Goal: Information Seeking & Learning: Learn about a topic

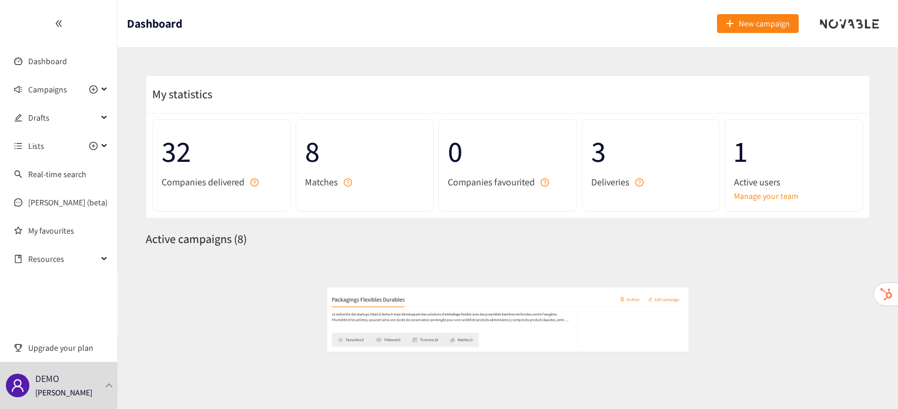
click at [113, 388] on div "DEMO [PERSON_NAME]" at bounding box center [59, 385] width 118 height 47
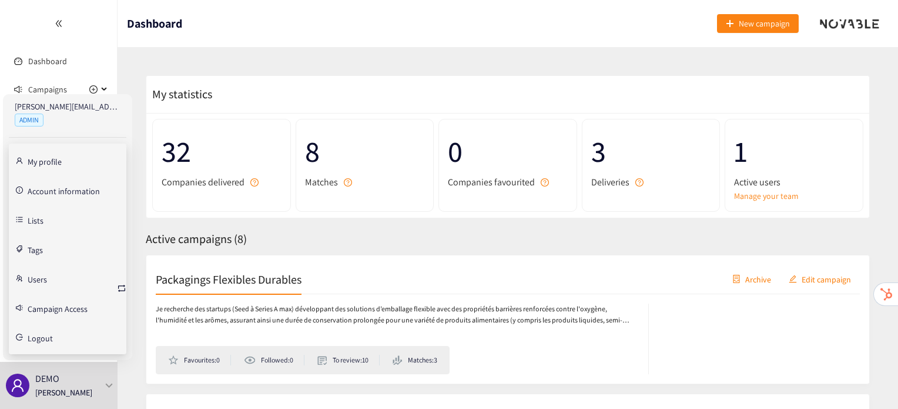
click at [47, 283] on link "Users" at bounding box center [37, 278] width 19 height 11
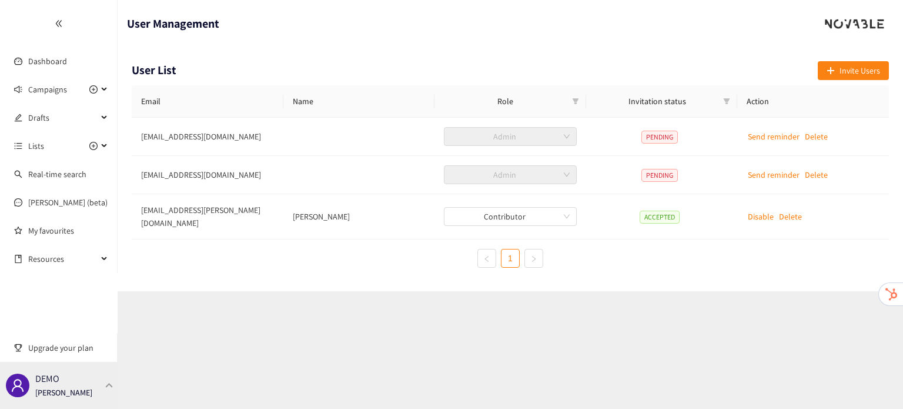
click at [90, 384] on div "DEMO [PERSON_NAME]" at bounding box center [59, 385] width 118 height 47
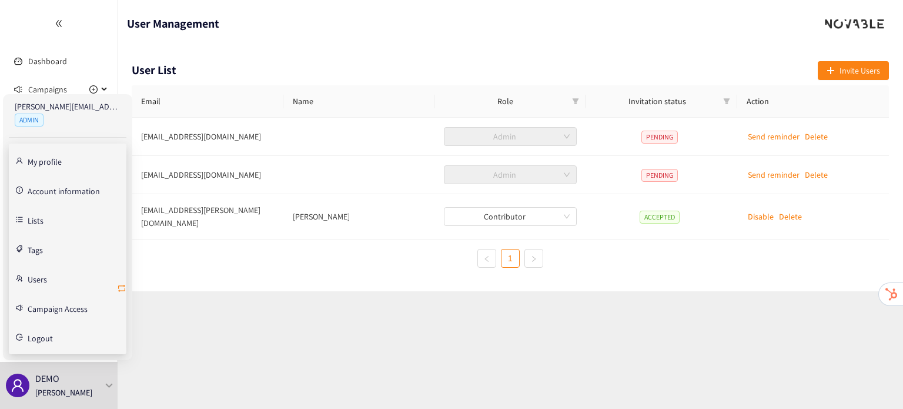
click at [125, 286] on icon "retweet" at bounding box center [121, 287] width 9 height 9
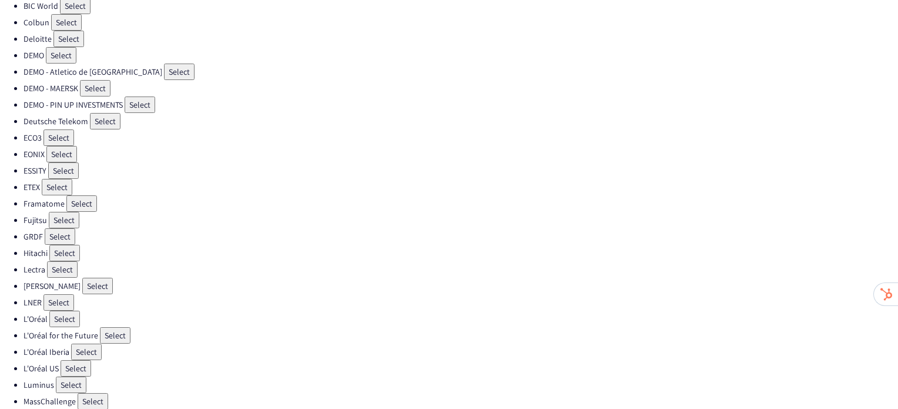
scroll to position [122, 0]
click at [121, 326] on button "Select" at bounding box center [115, 334] width 31 height 16
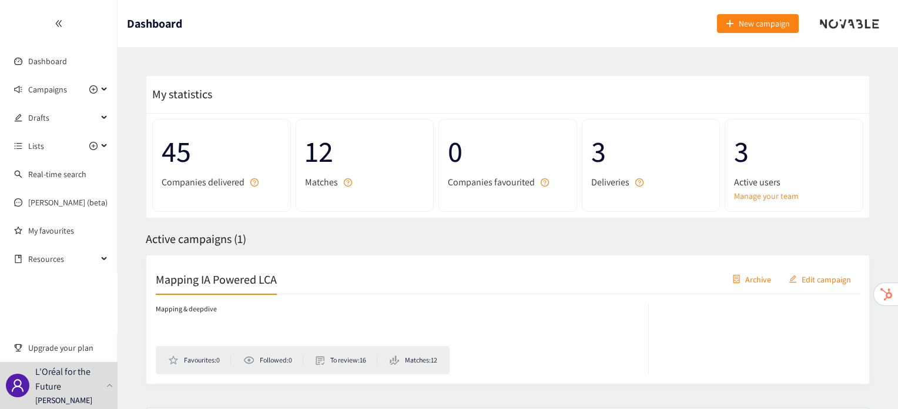
click at [241, 273] on h2 "Mapping IA Powered LCA" at bounding box center [216, 278] width 121 height 16
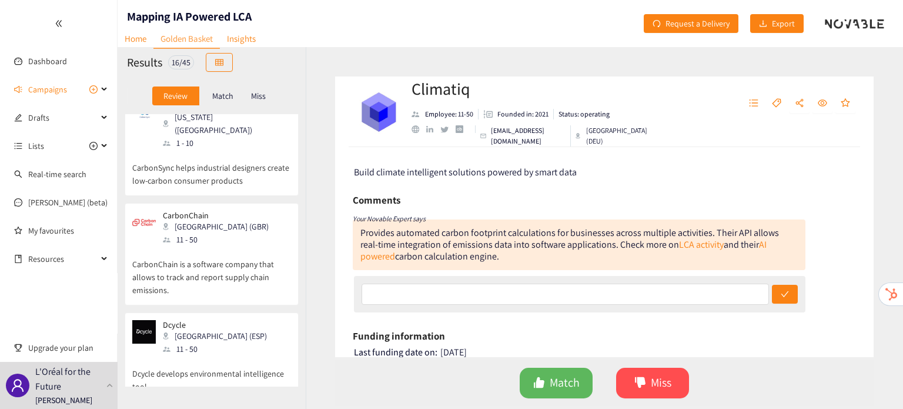
scroll to position [286, 0]
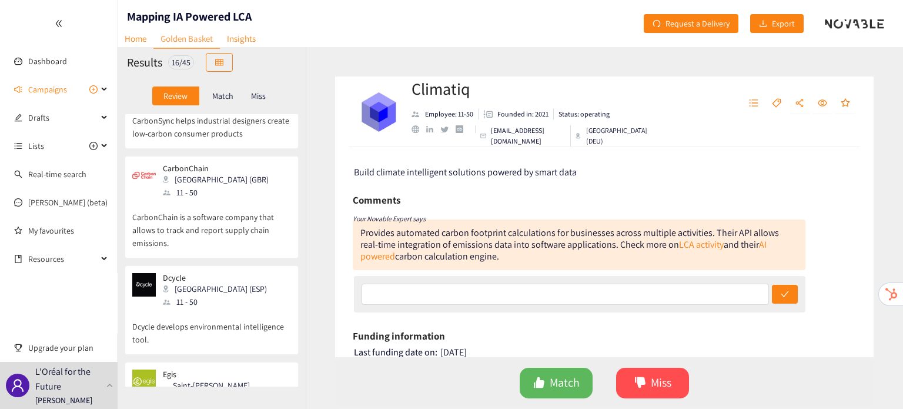
click at [219, 199] on p "CarbonChain is a software company that allows to track and report supply chain …" at bounding box center [211, 224] width 159 height 51
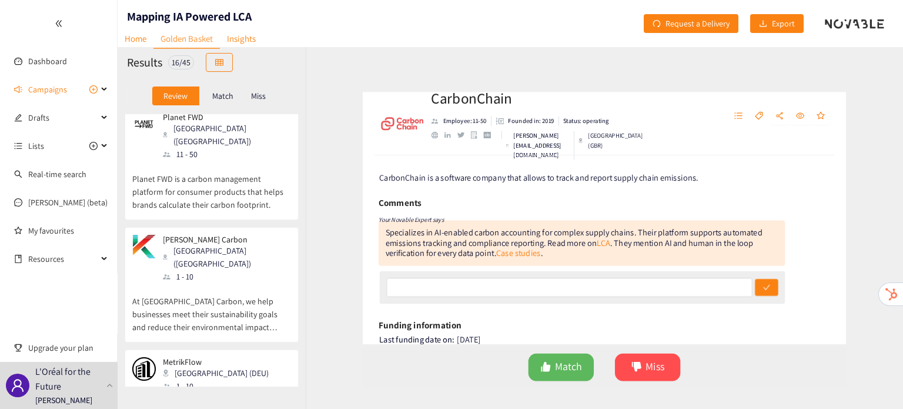
scroll to position [671, 0]
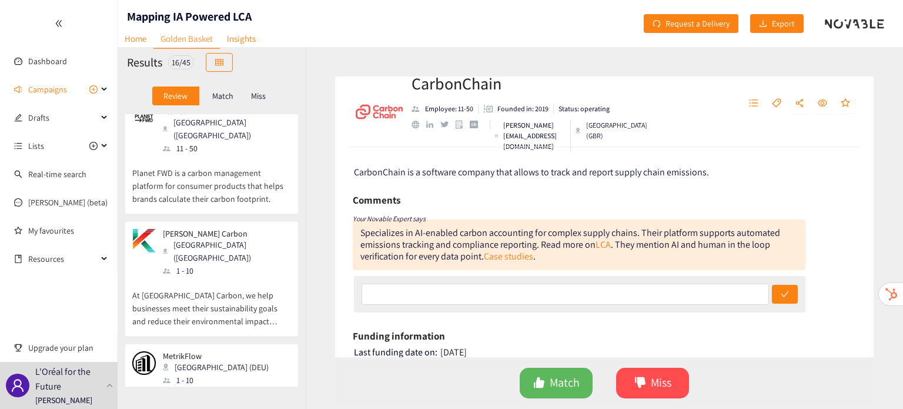
click at [237, 277] on p "At [GEOGRAPHIC_DATA] Carbon, we help businesses meet their sustainability goals…" at bounding box center [211, 302] width 159 height 51
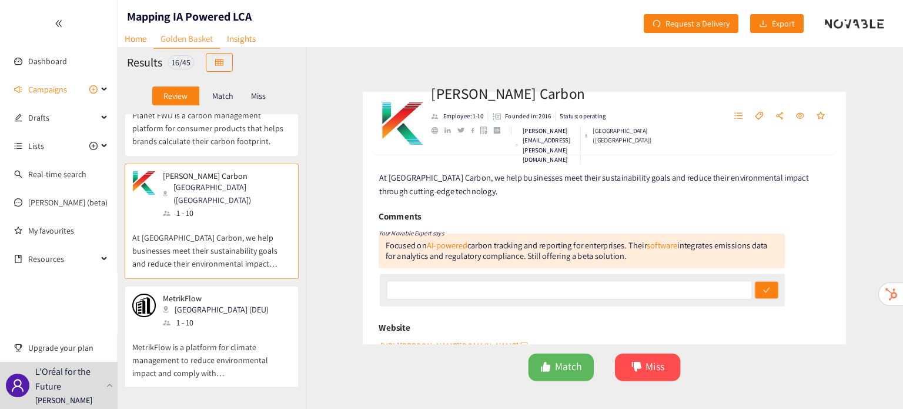
scroll to position [755, 0]
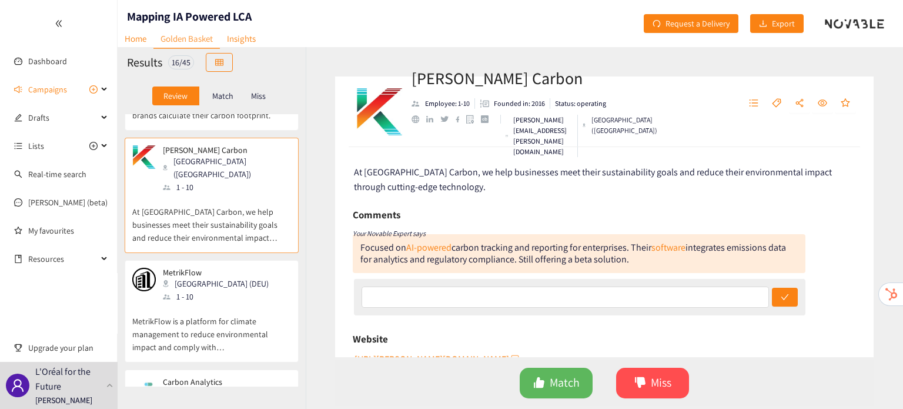
click at [237, 267] on div "MetrikFlow Berlin (DEU) 1 - 10" at bounding box center [211, 284] width 159 height 35
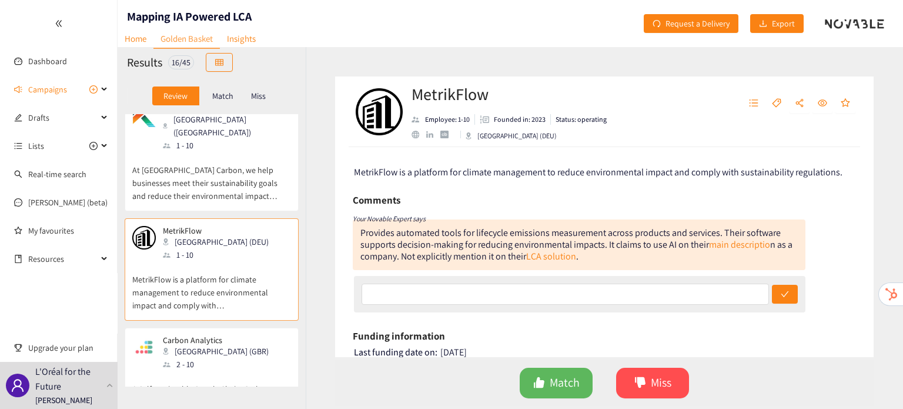
scroll to position [828, 0]
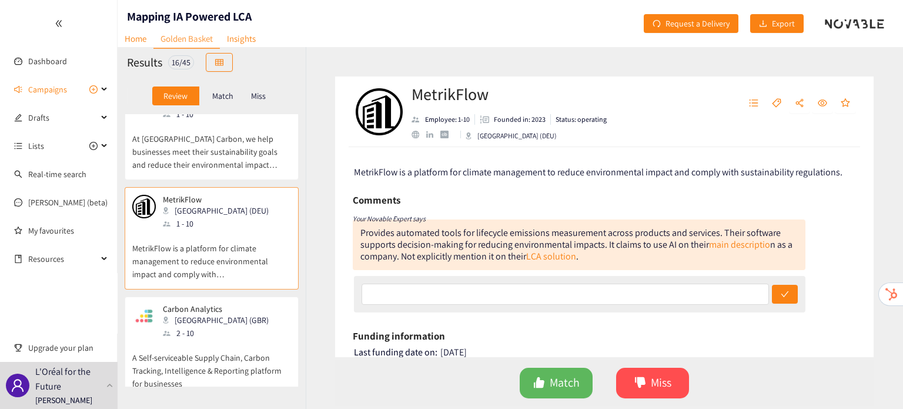
click at [254, 339] on p "A Self-serviceable Supply Chain, Carbon Tracking, Intelligence & Reporting plat…" at bounding box center [211, 364] width 159 height 51
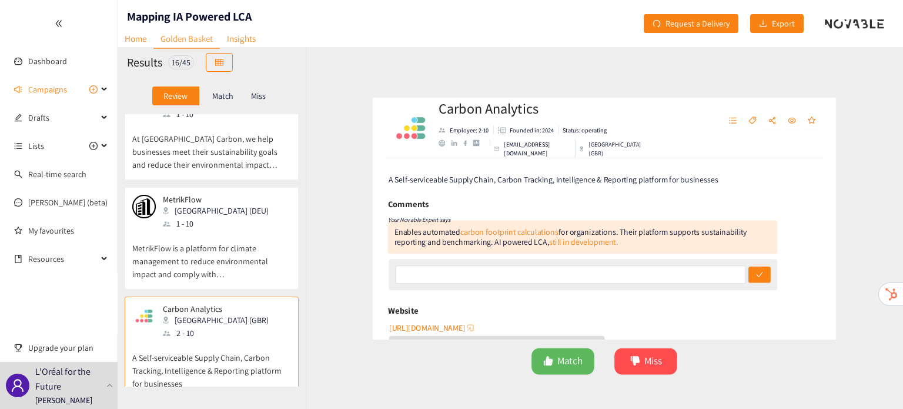
click at [416, 133] on div "website" at bounding box center [415, 129] width 8 height 8
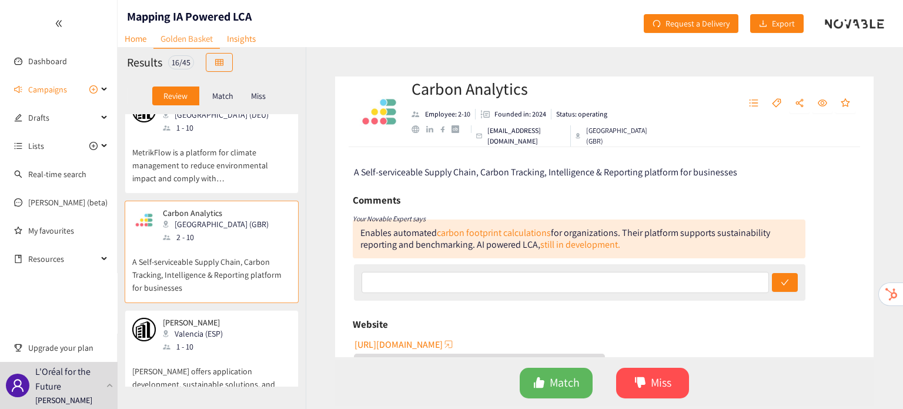
scroll to position [925, 0]
click at [164, 342] on div at bounding box center [167, 344] width 8 height 5
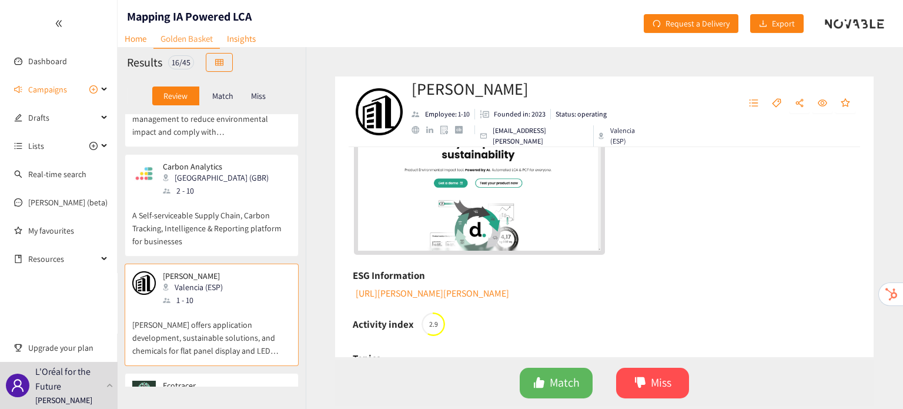
scroll to position [334, 0]
click at [413, 287] on link "[URL][PERSON_NAME][PERSON_NAME]" at bounding box center [431, 293] width 155 height 12
click at [242, 380] on div "Ecotracer EST 2 - 10" at bounding box center [211, 397] width 159 height 35
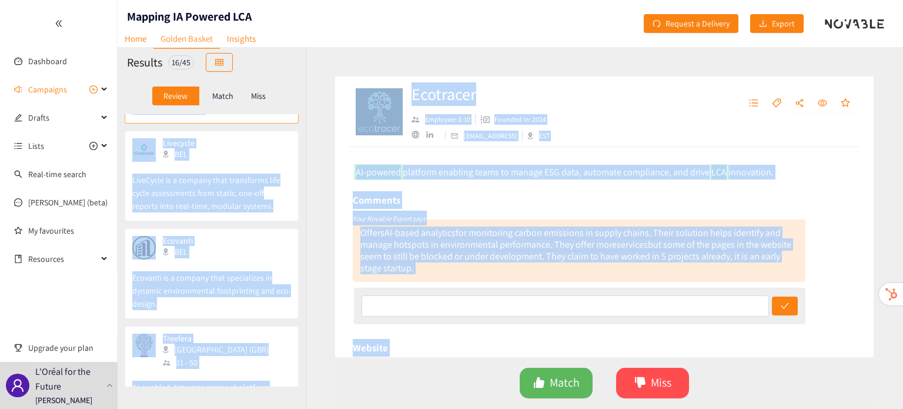
scroll to position [1411, 0]
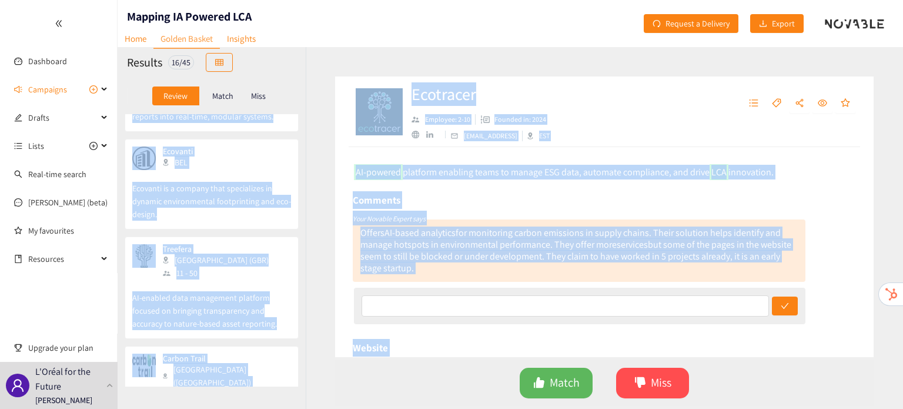
drag, startPoint x: 242, startPoint y: 319, endPoint x: 550, endPoint y: 432, distance: 328.1
click at [550, 408] on html "We value your privacy We use cookies to enhance your browsing experience, serve…" at bounding box center [451, 204] width 903 height 409
click at [501, 194] on div "Comments" at bounding box center [579, 200] width 453 height 18
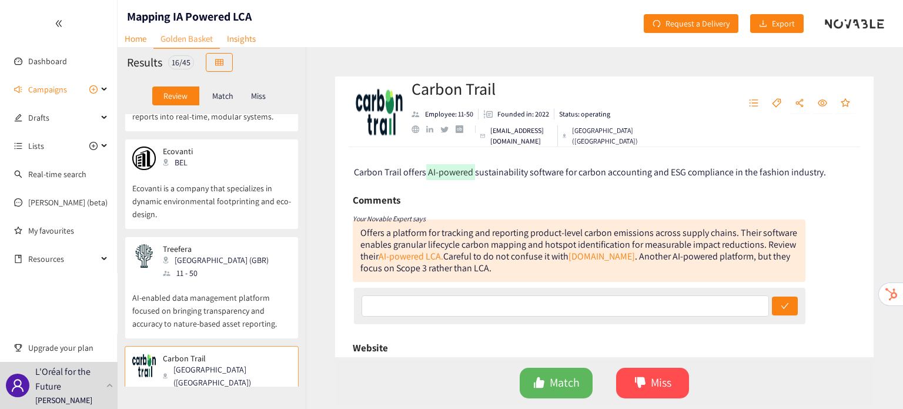
click at [254, 279] on p "AI-enabled data management platform focused on bringing transparency and accura…" at bounding box center [211, 304] width 159 height 51
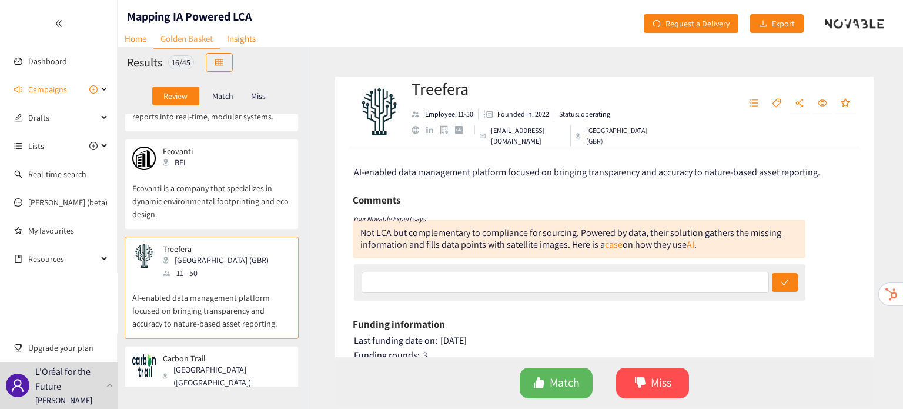
click at [235, 353] on div "Carbon Trail [GEOGRAPHIC_DATA] ([GEOGRAPHIC_DATA]) 11 - 50" at bounding box center [211, 377] width 159 height 48
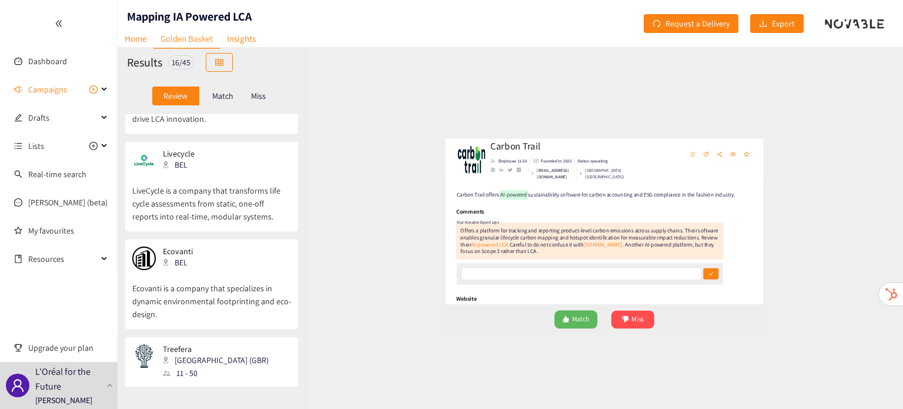
scroll to position [1296, 0]
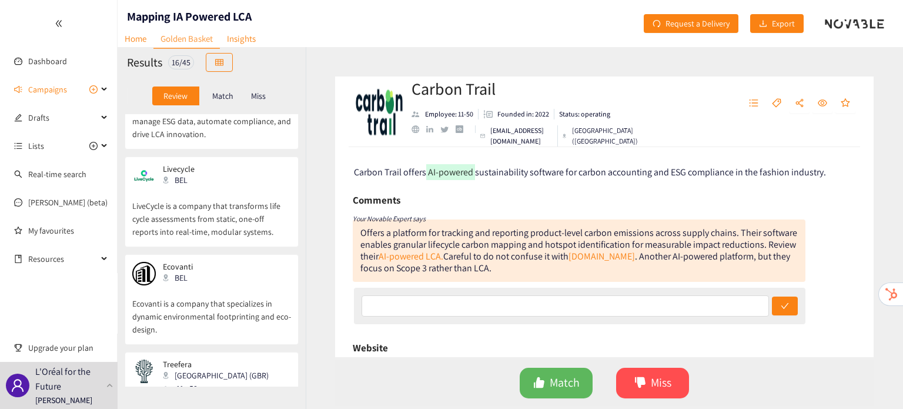
click at [232, 285] on p "Ecovanti is a company that specializes in dynamic environmental footprinting an…" at bounding box center [211, 310] width 159 height 51
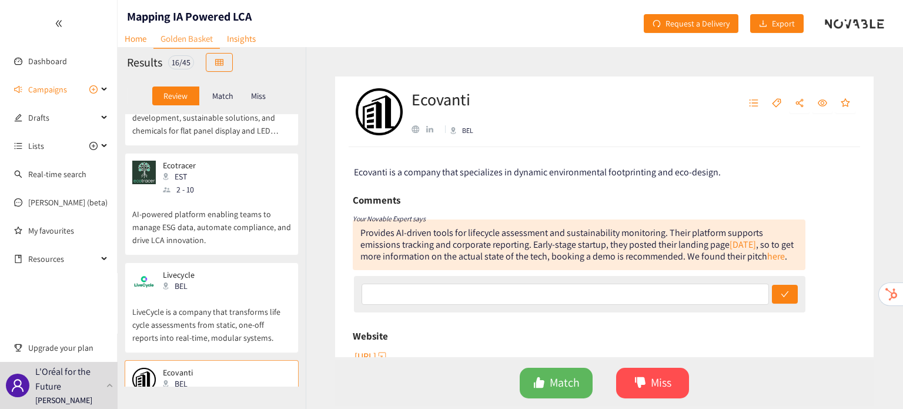
scroll to position [1147, 0]
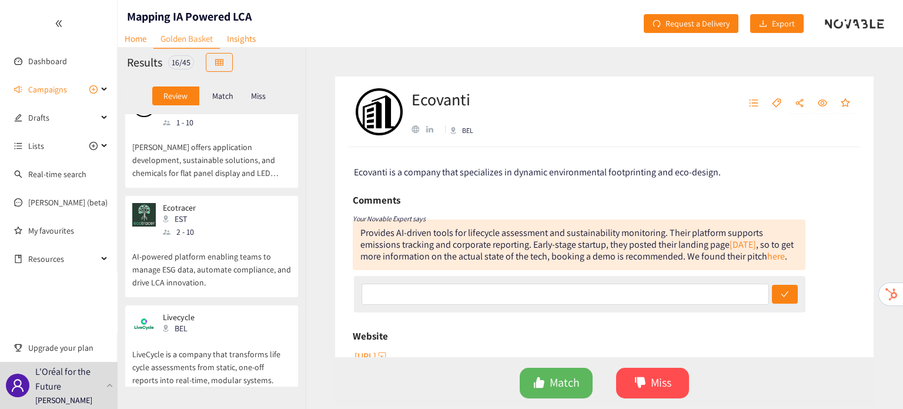
click at [173, 336] on p "LiveCycle is a company that transforms life cycle assessments from static, one-…" at bounding box center [211, 361] width 159 height 51
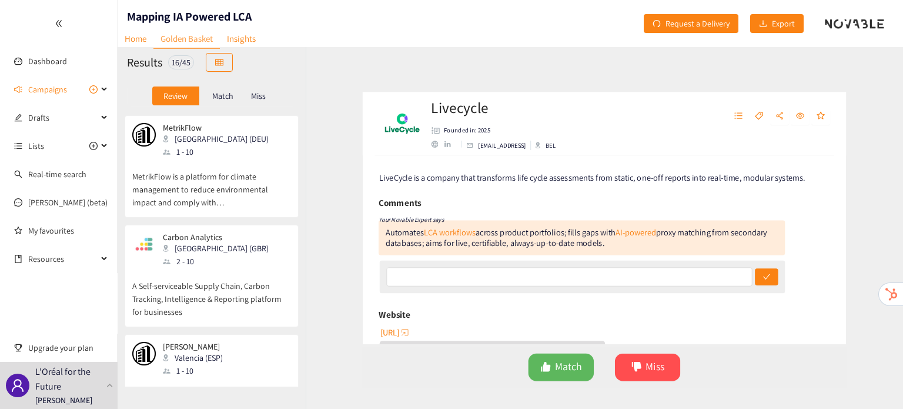
scroll to position [875, 0]
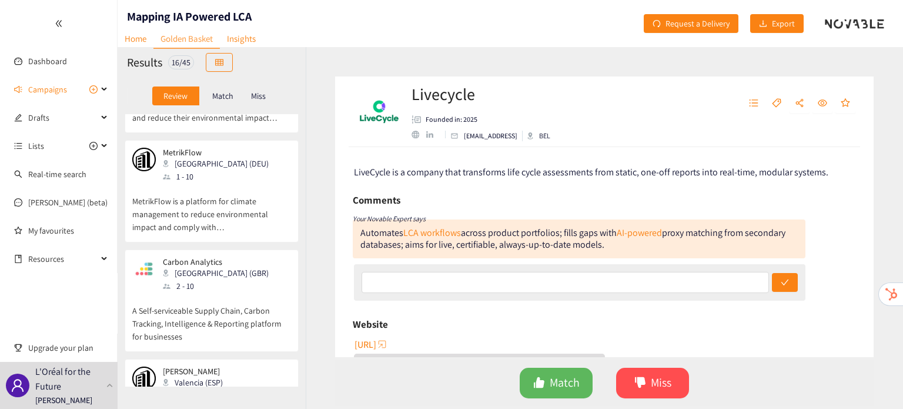
click at [189, 292] on p "A Self-serviceable Supply Chain, Carbon Tracking, Intelligence & Reporting plat…" at bounding box center [211, 317] width 159 height 51
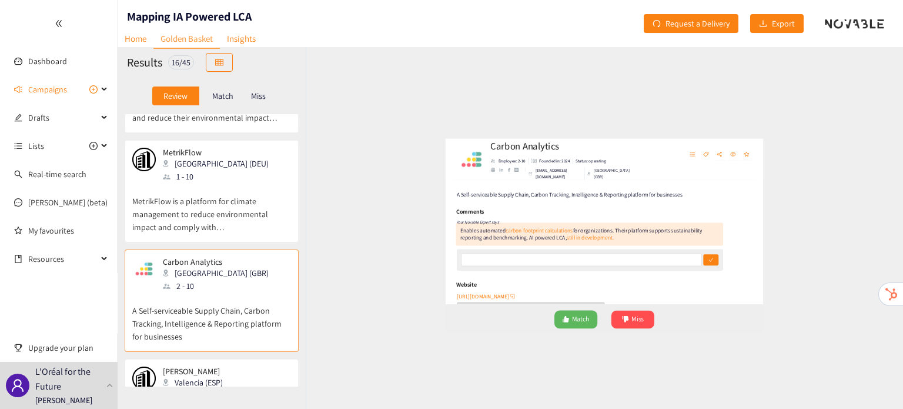
click at [411, 133] on div "website" at bounding box center [415, 129] width 8 height 8
